Goal: Use online tool/utility: Utilize a website feature to perform a specific function

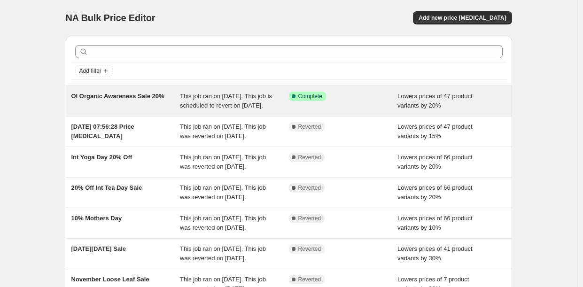
click at [218, 107] on span "This job ran on [DATE]. This job is scheduled to revert on [DATE]." at bounding box center [226, 101] width 92 height 16
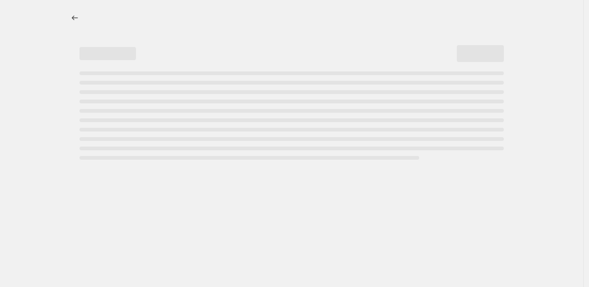
select select "percentage"
select select "collection"
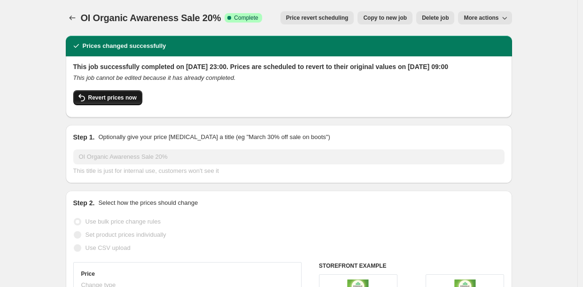
click at [133, 102] on span "Revert prices now" at bounding box center [112, 98] width 48 height 8
checkbox input "false"
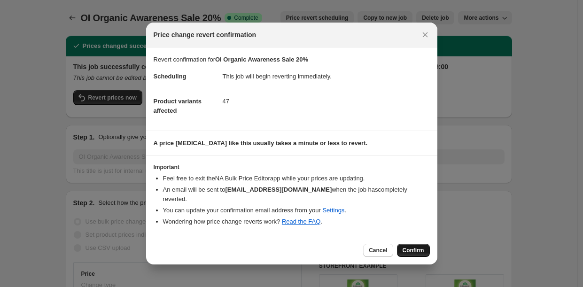
click at [407, 245] on button "Confirm" at bounding box center [413, 250] width 33 height 13
